Goal: Information Seeking & Learning: Learn about a topic

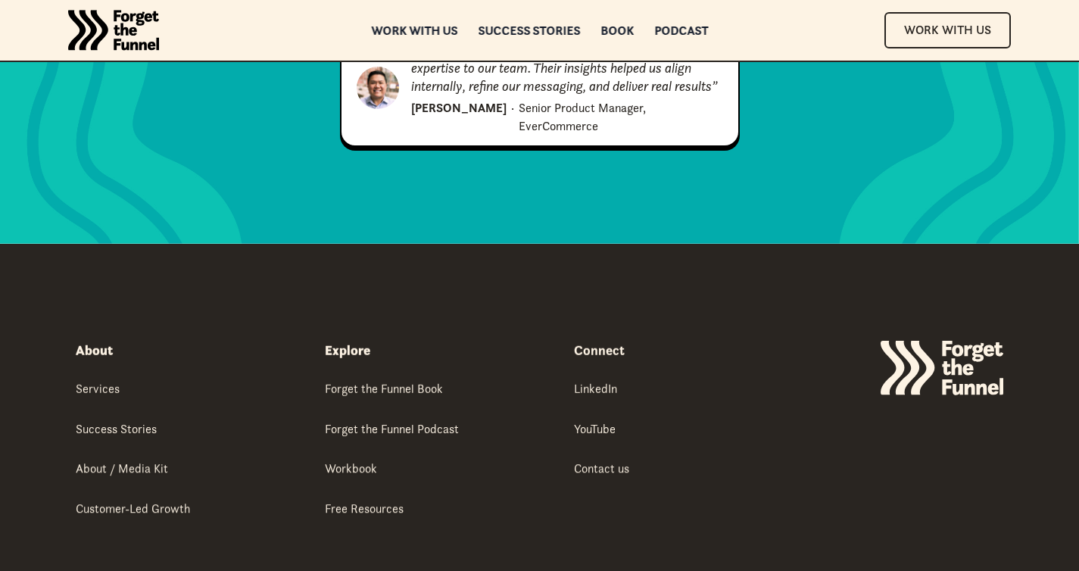
scroll to position [7793, 0]
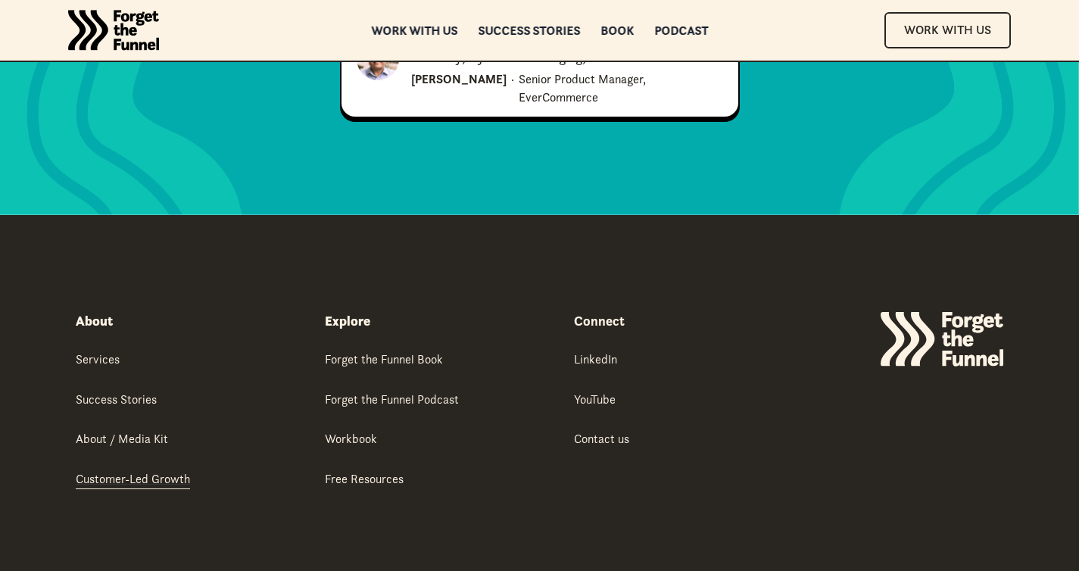
click at [146, 470] on div "Customer-Led Growth" at bounding box center [133, 478] width 114 height 17
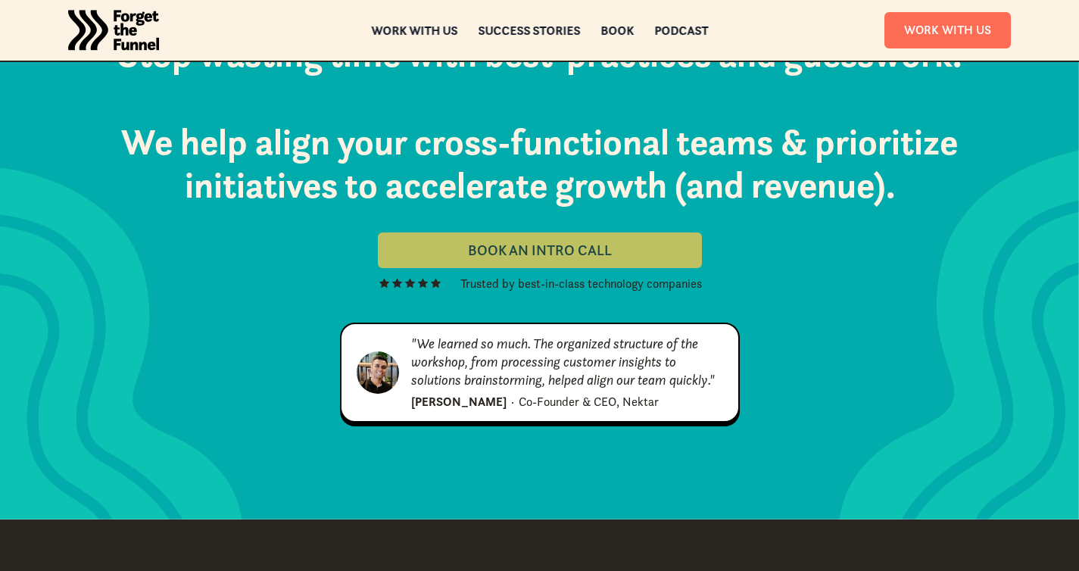
scroll to position [5493, 0]
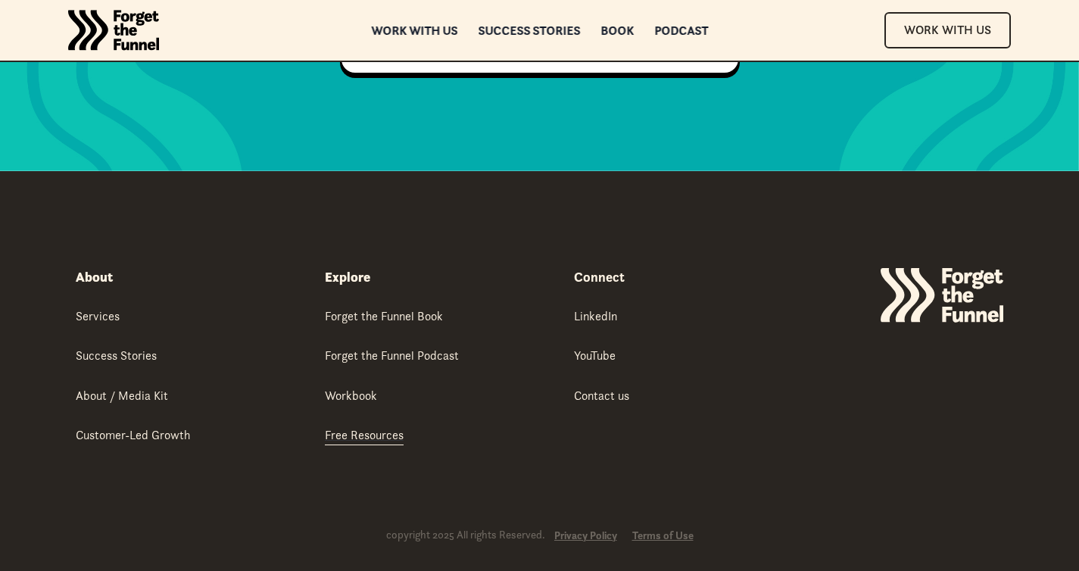
click at [349, 426] on div "Free Resources" at bounding box center [364, 434] width 79 height 17
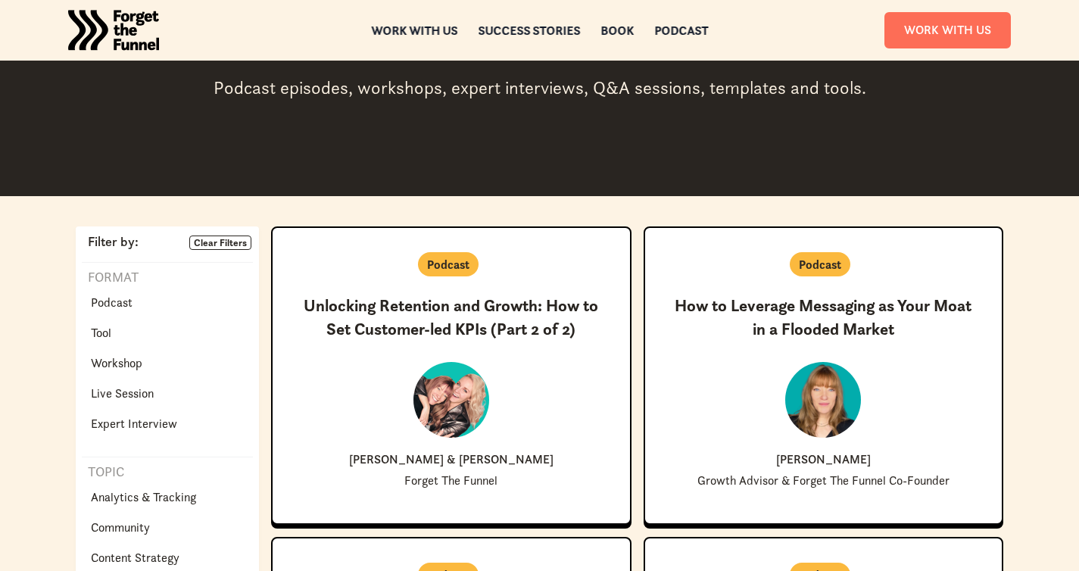
scroll to position [338, 0]
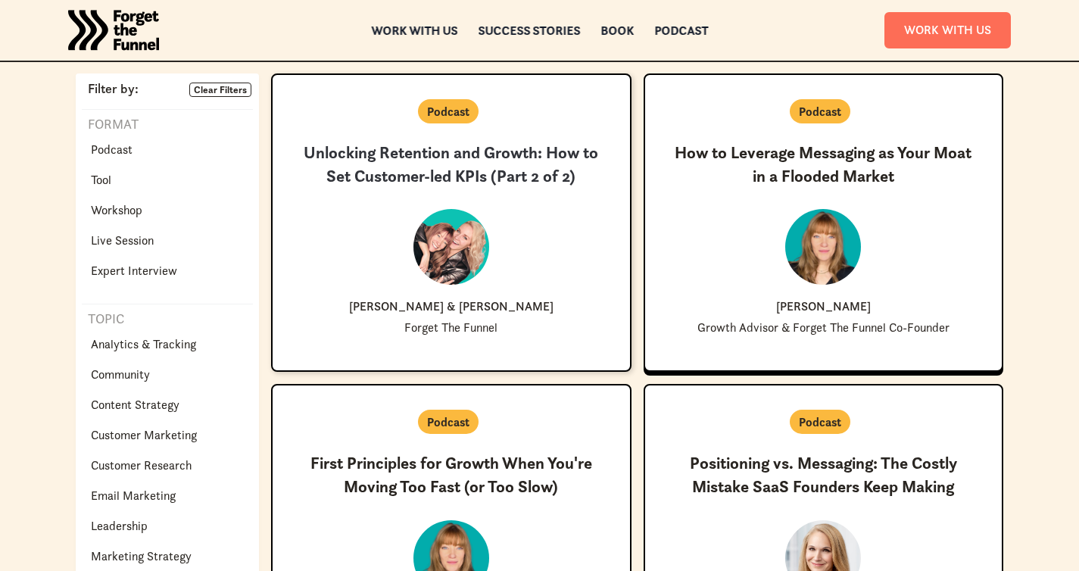
click at [460, 167] on h3 "Unlocking Retention and Growth: How to Set Customer-led KPIs (Part 2 of 2)" at bounding box center [451, 165] width 309 height 47
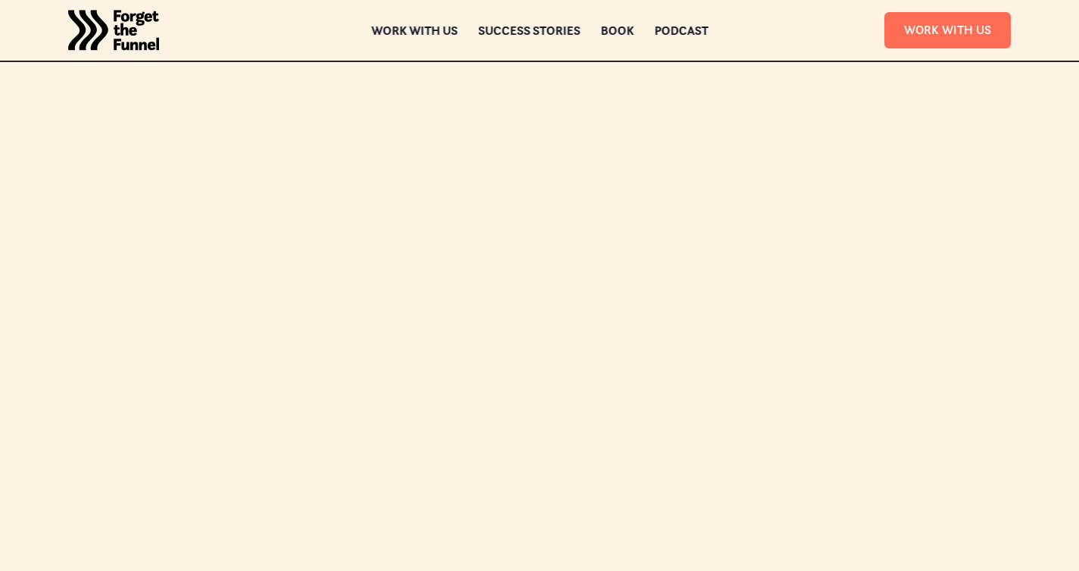
scroll to position [312, 0]
